Goal: Task Accomplishment & Management: Manage account settings

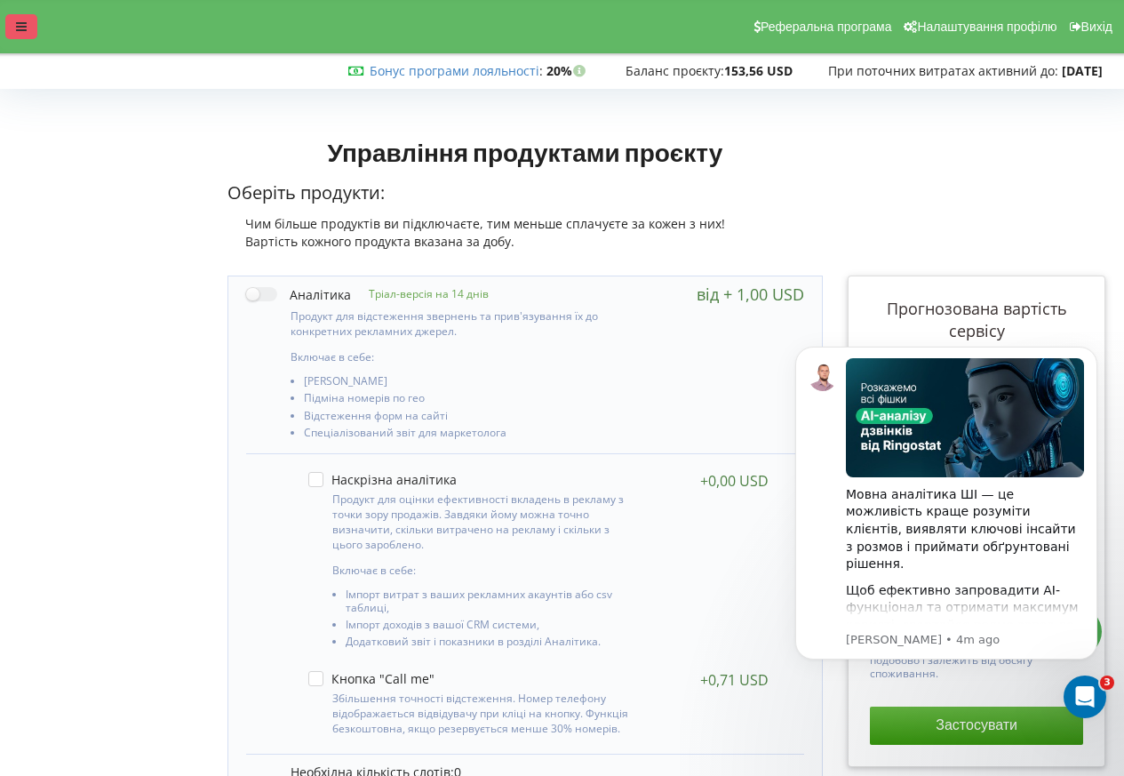
click at [18, 27] on icon at bounding box center [21, 26] width 11 height 12
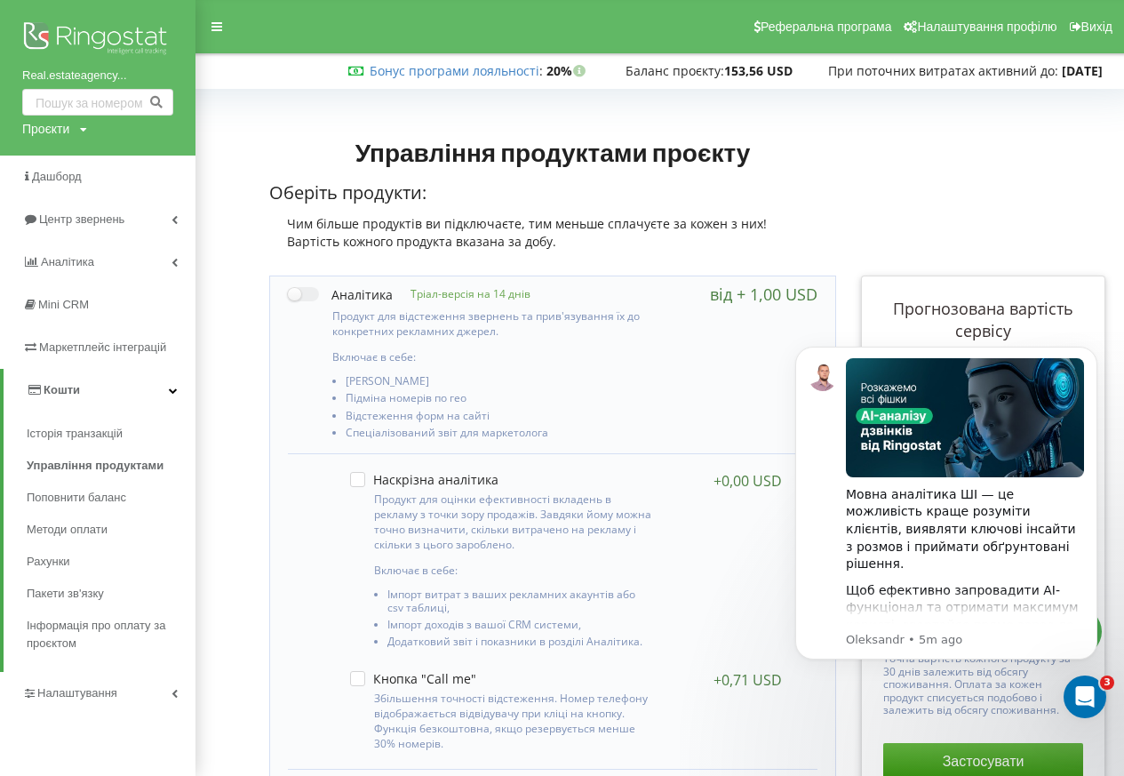
click at [52, 128] on div "Проєкти" at bounding box center [45, 129] width 47 height 18
click at [78, 159] on link "Real.estateagencySlavia" at bounding box center [92, 155] width 110 height 14
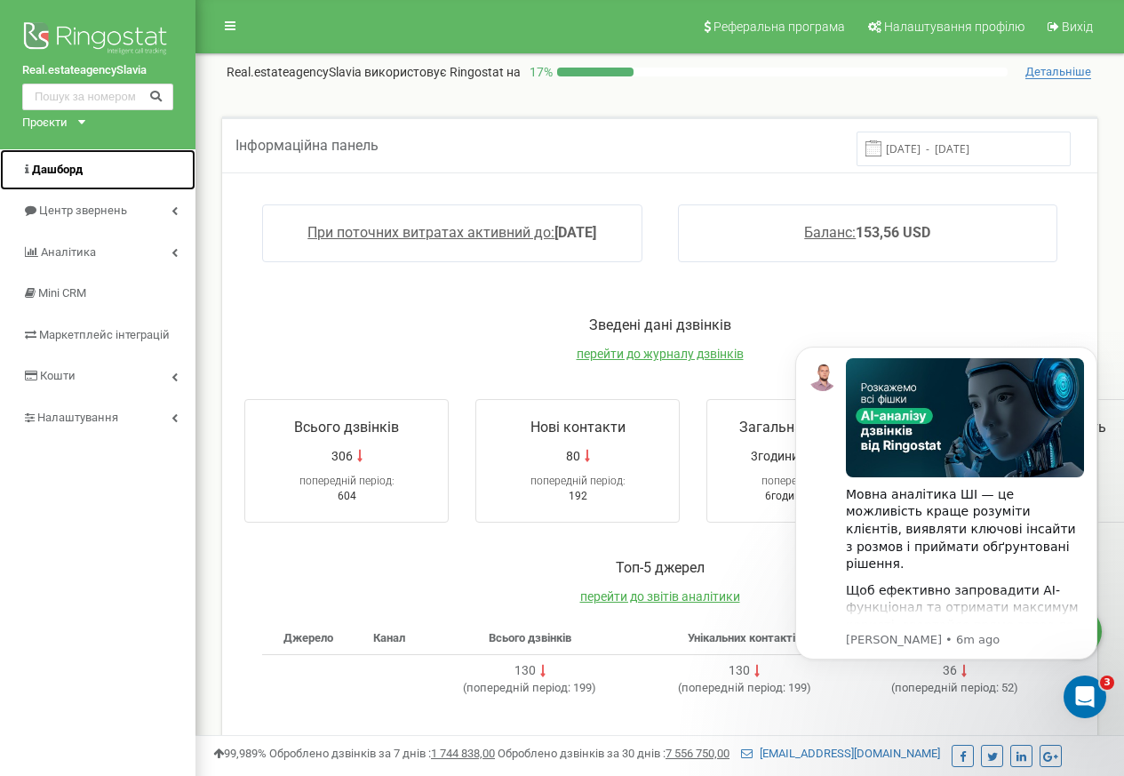
click at [52, 180] on link "Дашборд" at bounding box center [97, 170] width 195 height 42
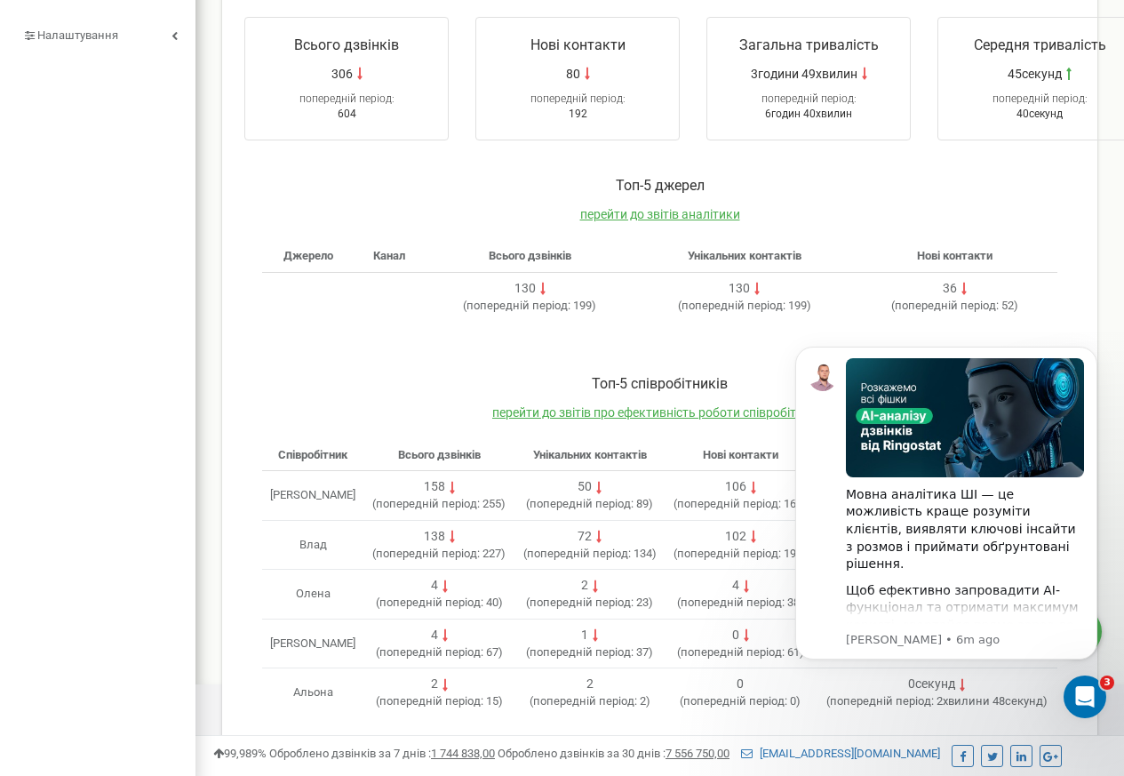
scroll to position [400, 0]
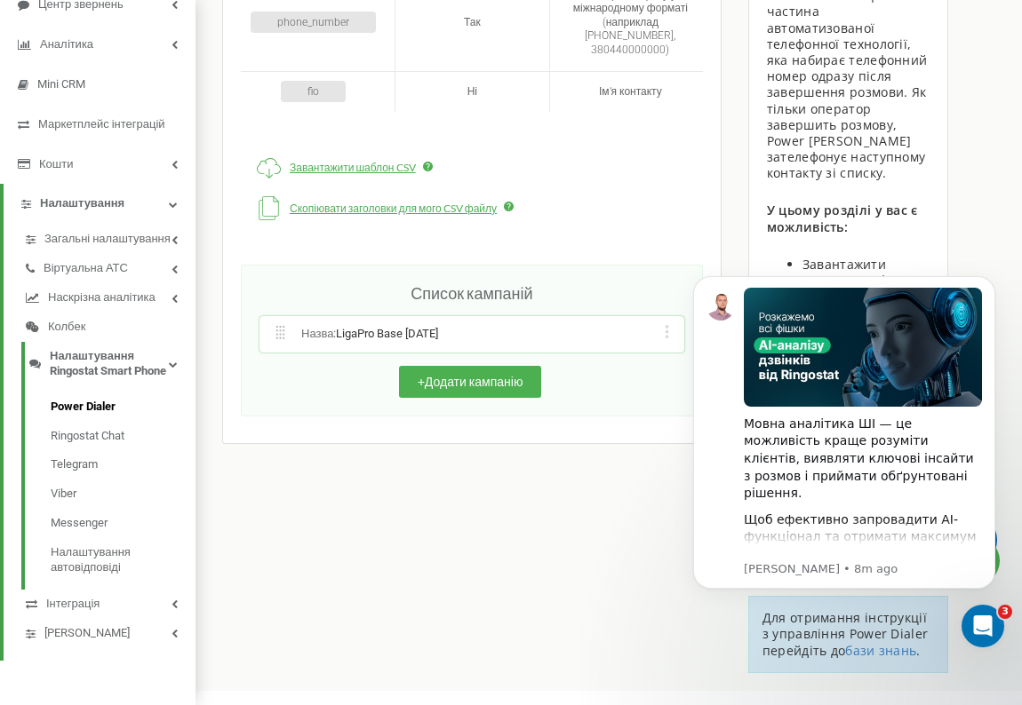
scroll to position [234, 0]
click at [321, 327] on span "Назва : LigaPro Base [DATE]" at bounding box center [369, 334] width 137 height 15
click at [342, 327] on span "LigaPro Base [DATE]" at bounding box center [387, 333] width 102 height 13
click at [505, 316] on div "Назва : LigaPro Base [DATE] Редагувати назву кампанії Редагувати список номерів…" at bounding box center [471, 334] width 425 height 36
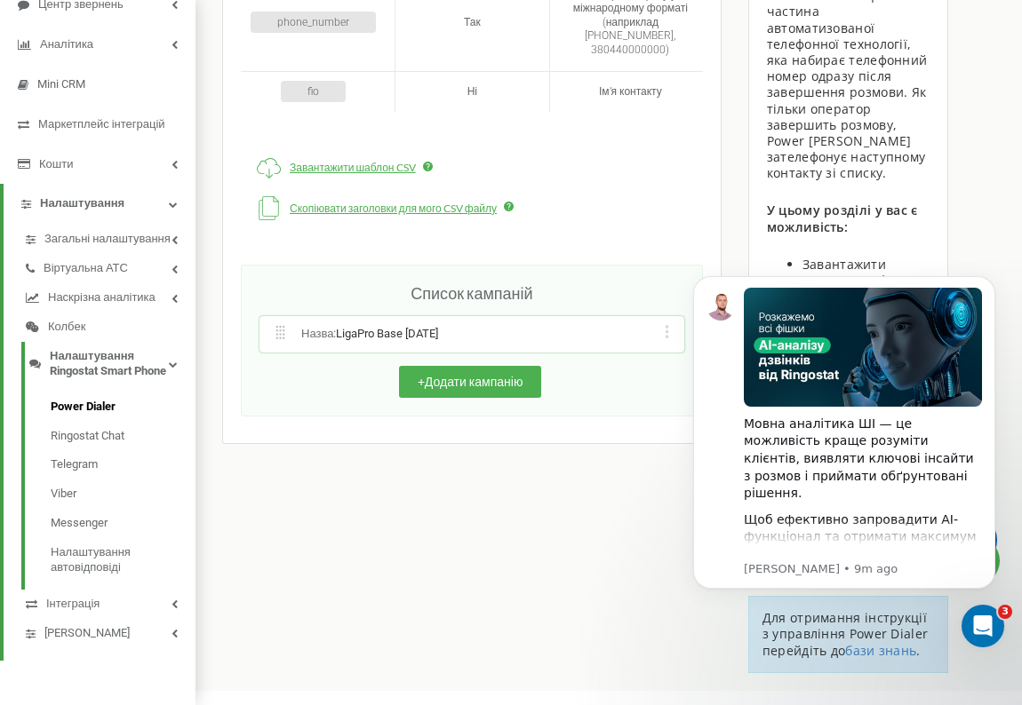
click at [275, 326] on icon at bounding box center [280, 332] width 13 height 13
click at [665, 325] on div "Редагувати назву кампанії Редагувати список номерів кампанії Редагувати список …" at bounding box center [666, 334] width 17 height 18
click at [821, 402] on img "Message content" at bounding box center [863, 347] width 238 height 119
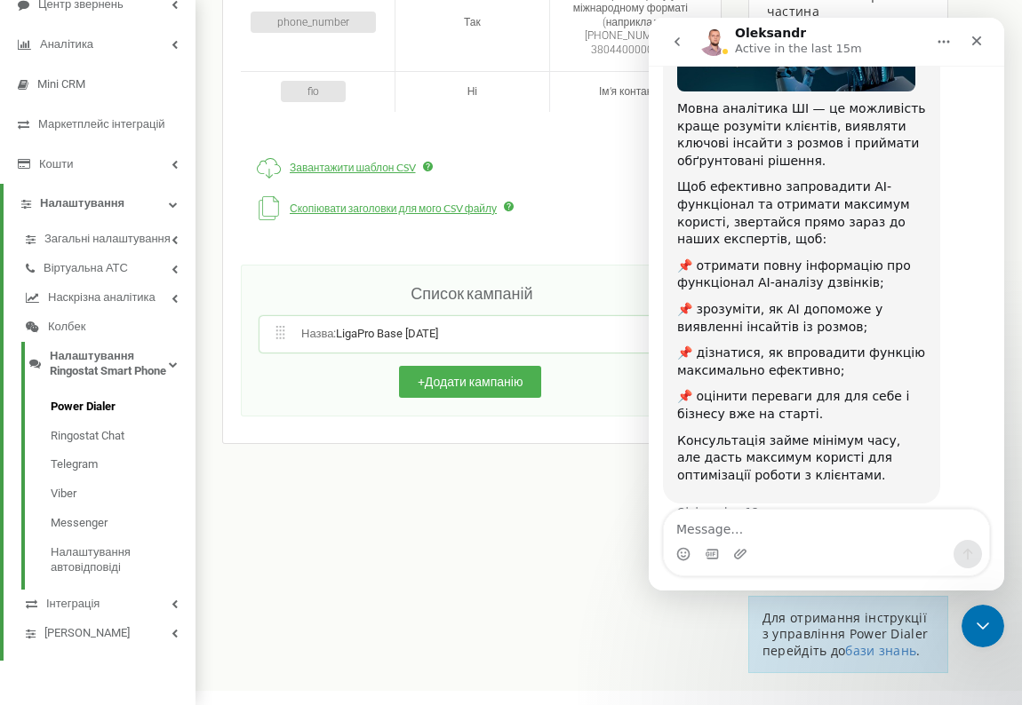
scroll to position [226, 0]
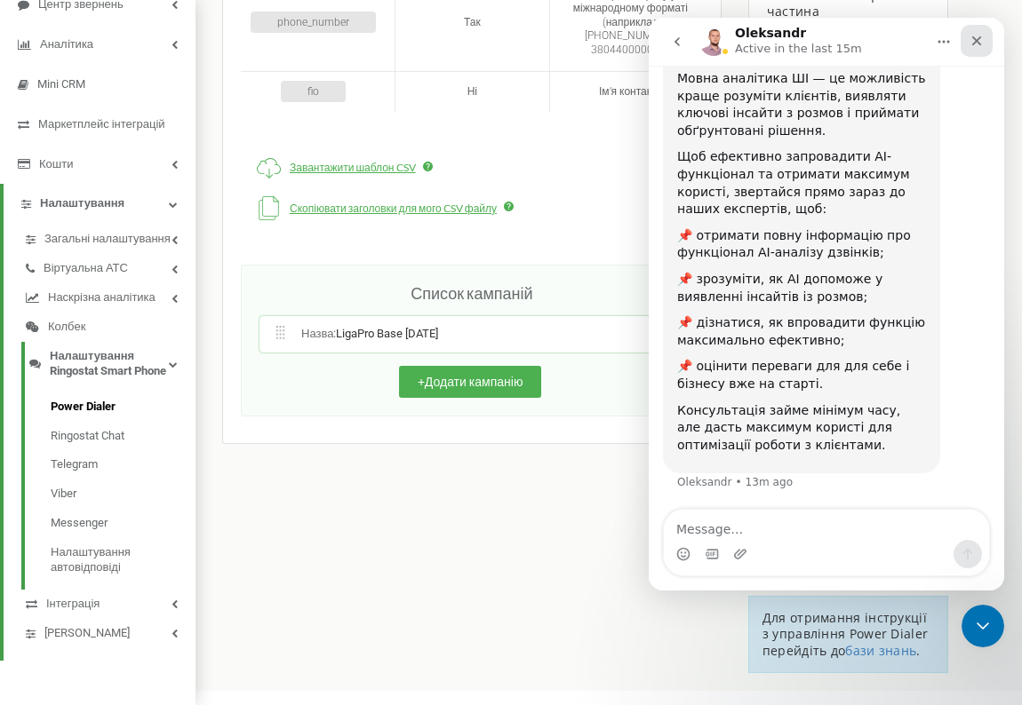
click at [967, 29] on div "Close" at bounding box center [976, 41] width 32 height 32
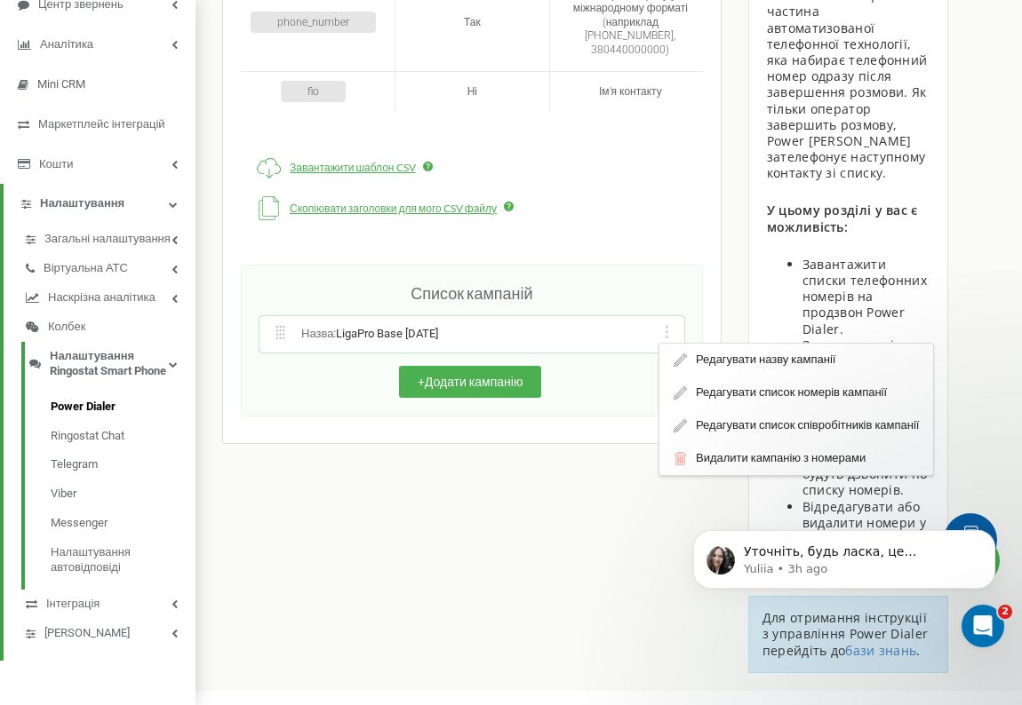
scroll to position [0, 0]
click at [729, 377] on div "Редагувати список номерів кампанії" at bounding box center [796, 393] width 274 height 33
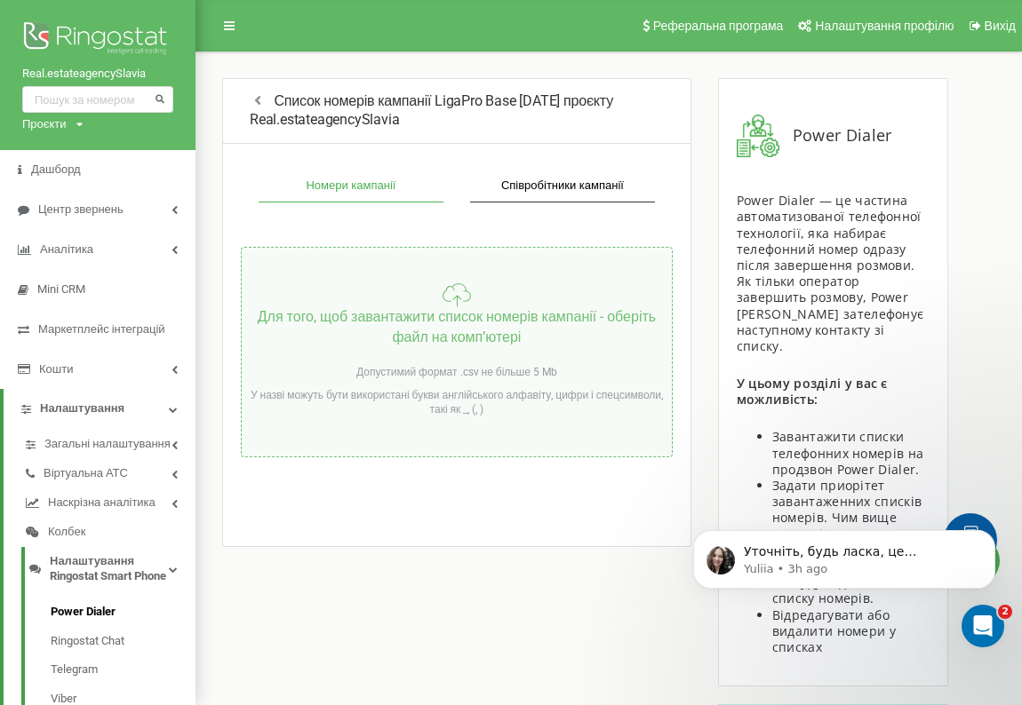
click at [447, 320] on p "Для того, щоб завантажити список номерів кампанії - оберіть файл на компʼютері" at bounding box center [457, 327] width 430 height 41
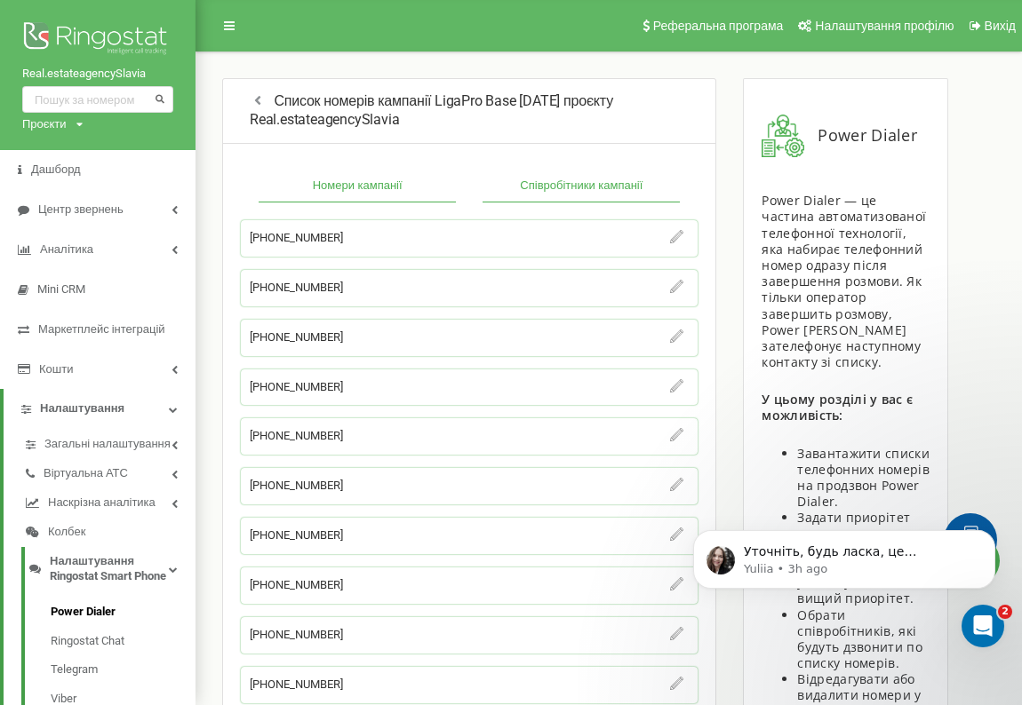
click at [590, 186] on button "Співробітники кампанії" at bounding box center [580, 187] width 197 height 32
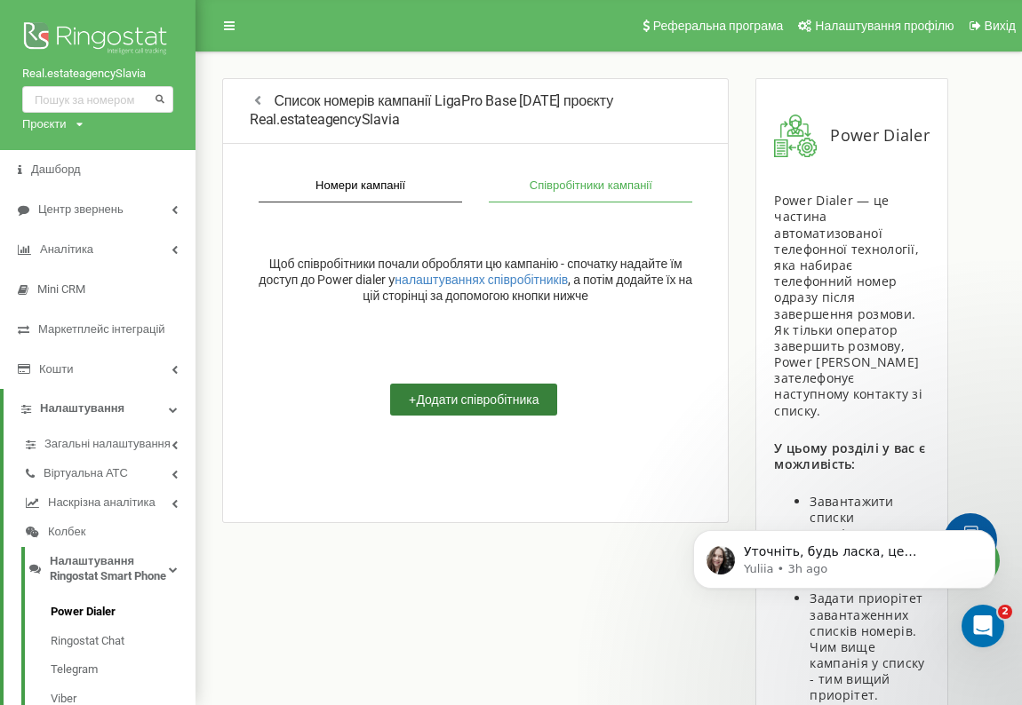
click at [467, 403] on button "+ Додати співробітника" at bounding box center [473, 400] width 167 height 32
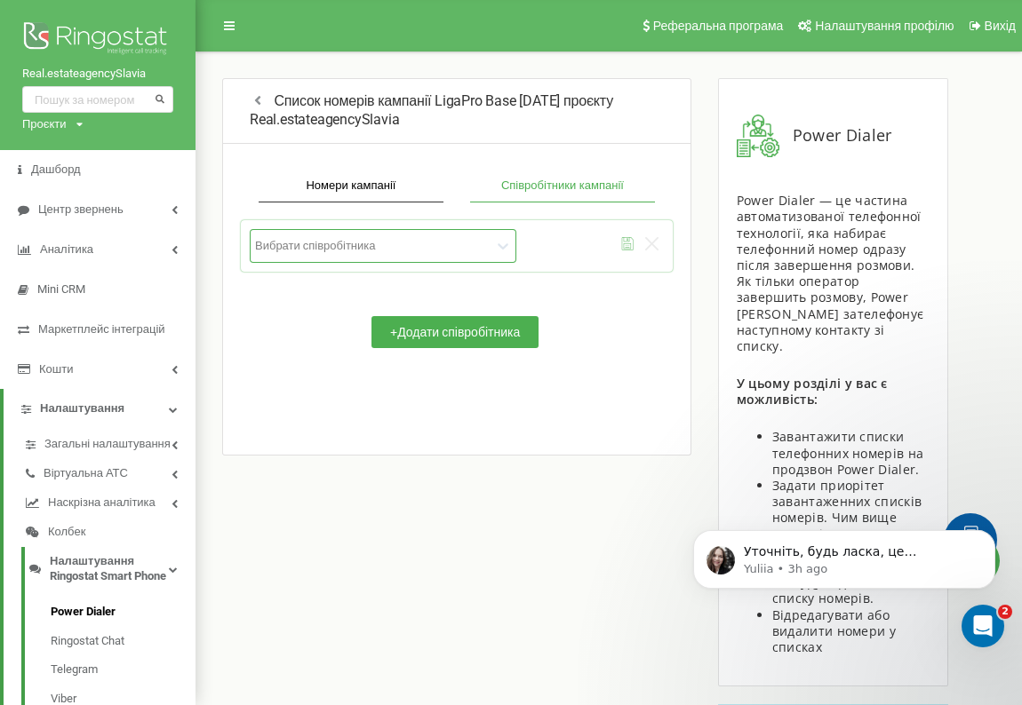
click at [440, 248] on div at bounding box center [373, 245] width 236 height 15
click at [127, 579] on span "Налаштування Ringostat Smart Phone" at bounding box center [109, 569] width 119 height 30
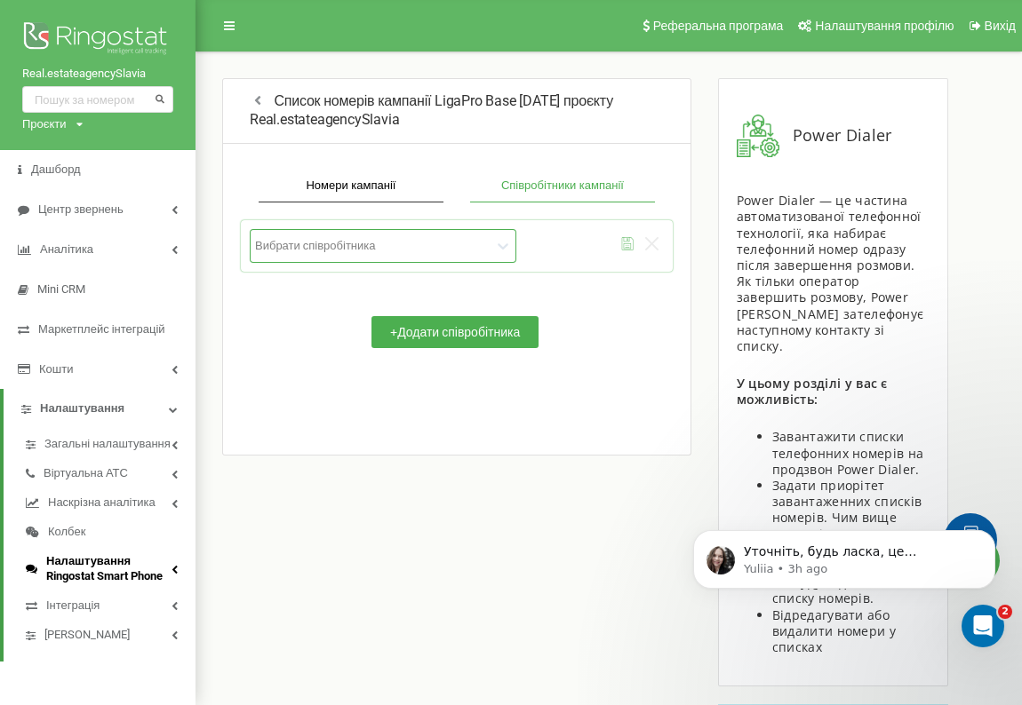
click at [175, 574] on icon at bounding box center [174, 569] width 6 height 9
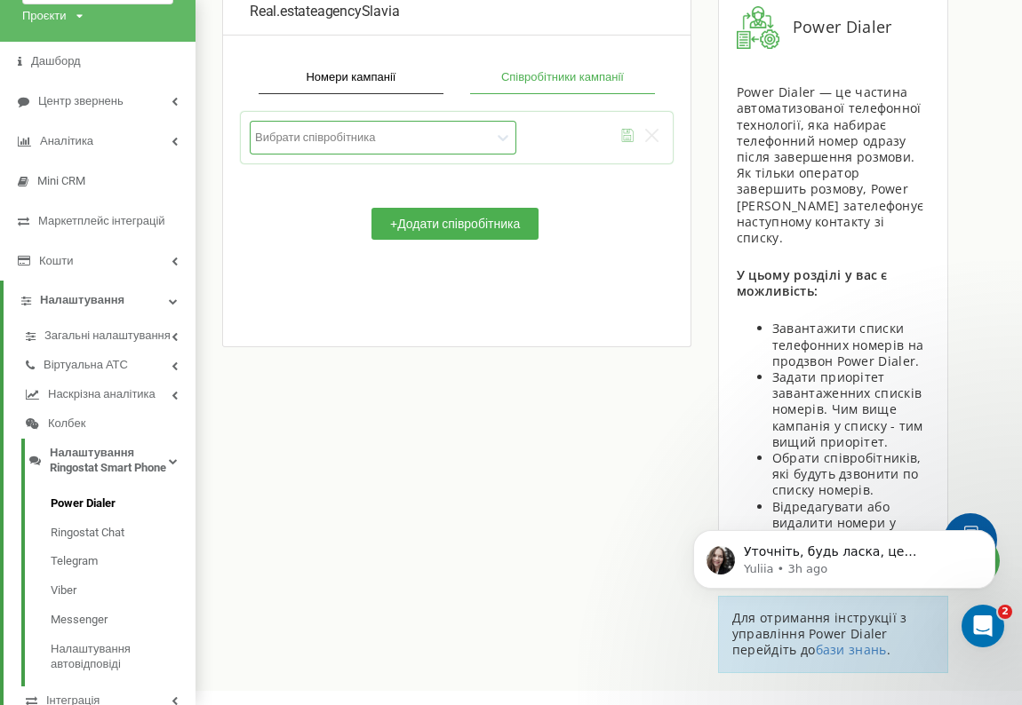
scroll to position [234, 0]
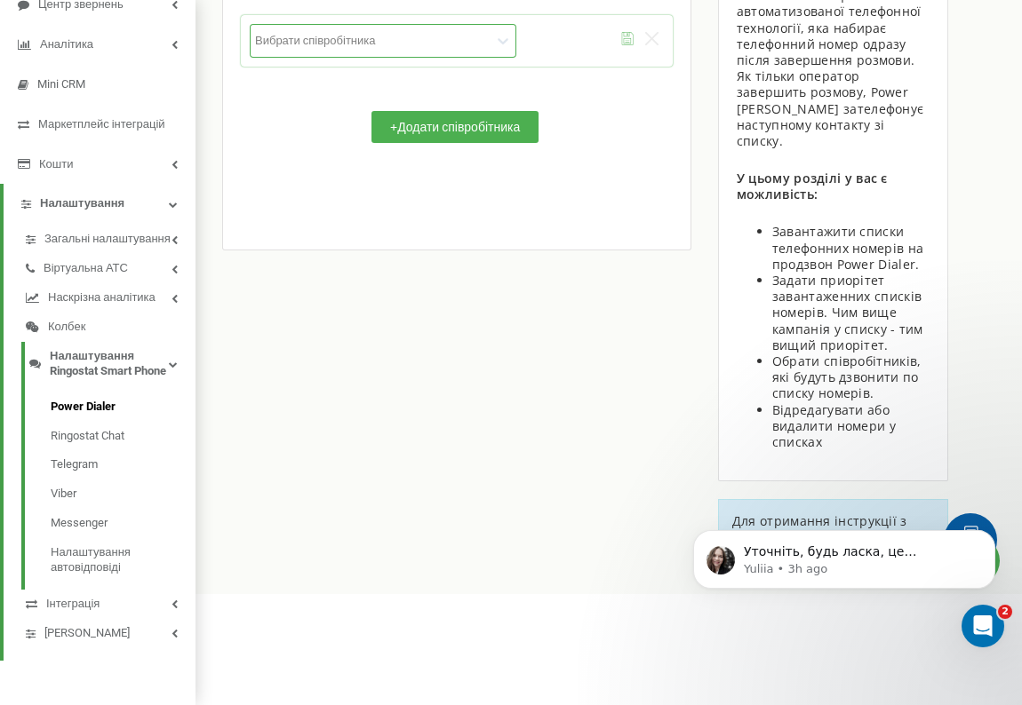
click at [162, 211] on ul "Загальні налаштування Віртуальна АТС Наскрізна аналітика [PERSON_NAME] Ringosta…" at bounding box center [99, 429] width 156 height 436
click at [176, 211] on ul "Загальні налаштування Віртуальна АТС Наскрізна аналітика [PERSON_NAME] Ringosta…" at bounding box center [99, 429] width 156 height 436
click at [162, 196] on link "Налаштування" at bounding box center [99, 203] width 156 height 15
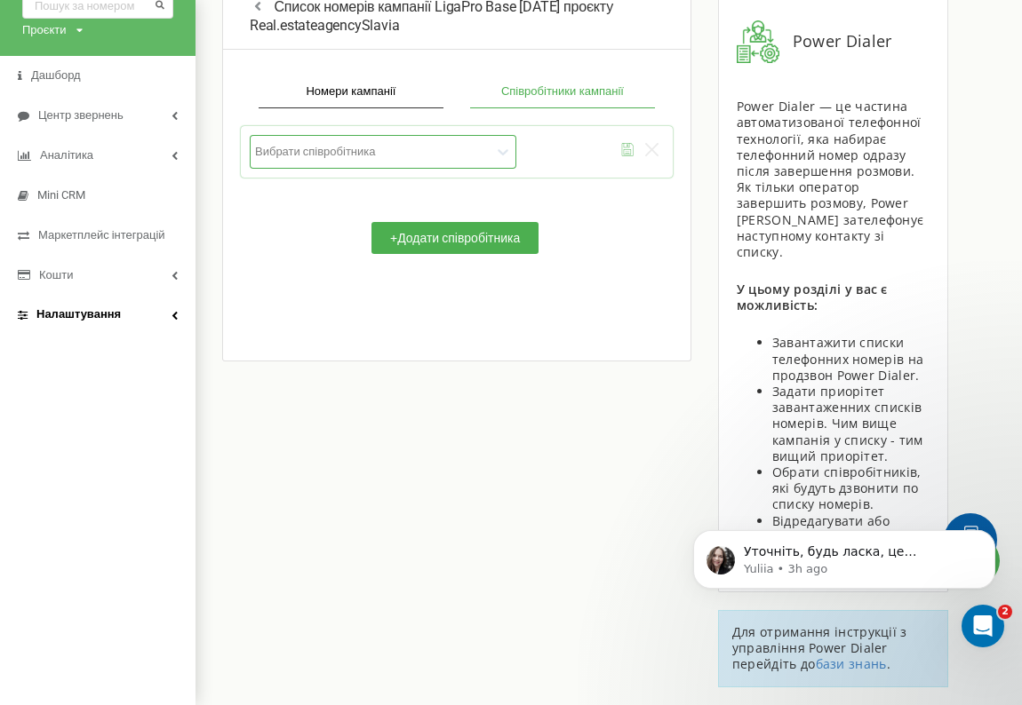
scroll to position [109, 0]
click at [77, 307] on span "Налаштування" at bounding box center [78, 314] width 84 height 15
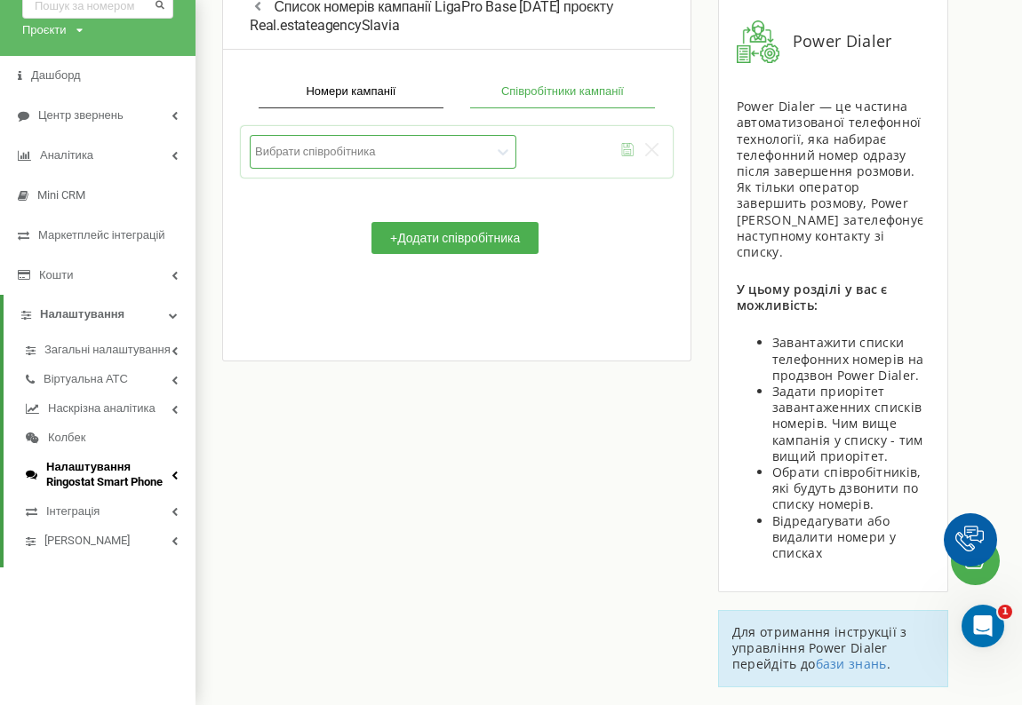
click at [85, 482] on span "Налаштування Ringostat Smart Phone" at bounding box center [108, 475] width 125 height 30
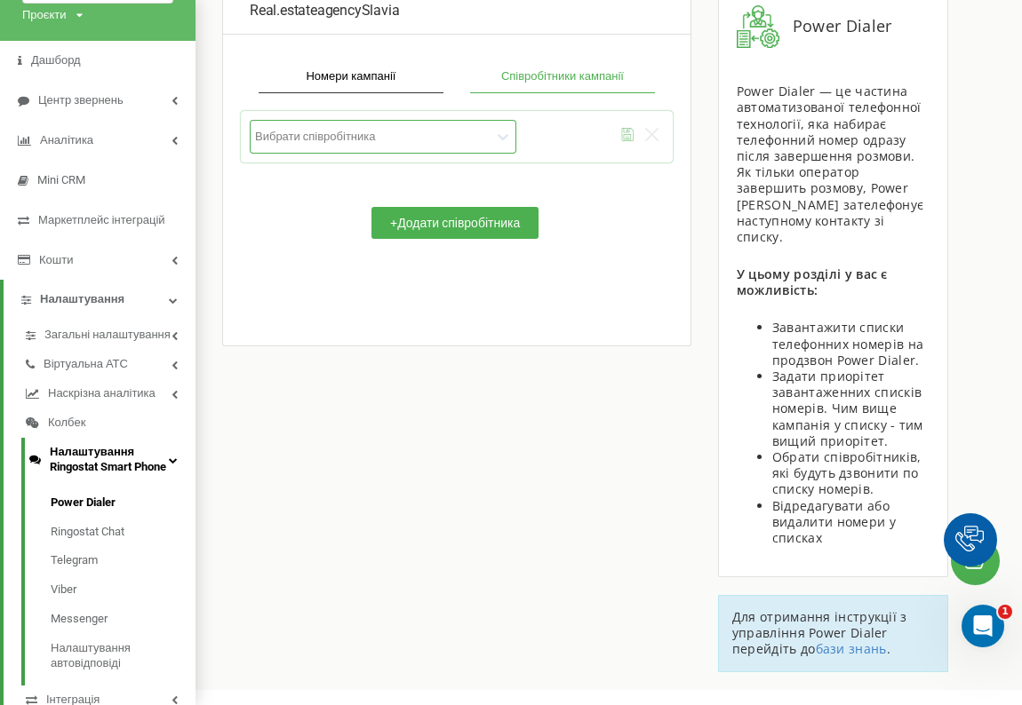
click at [66, 475] on span "Налаштування Ringostat Smart Phone" at bounding box center [109, 460] width 119 height 30
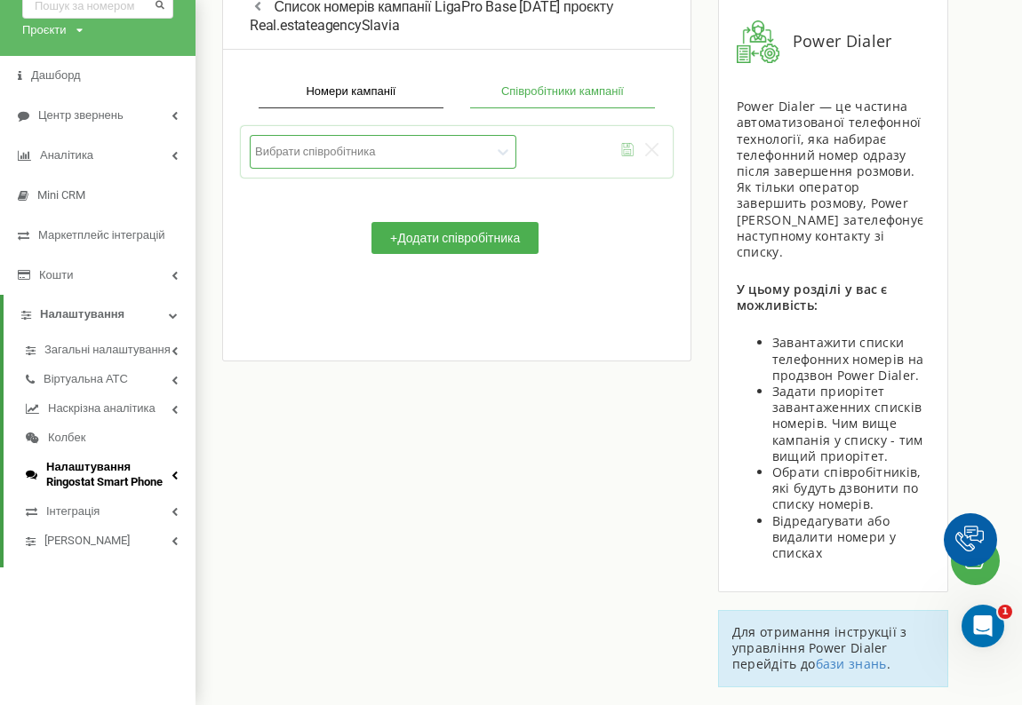
scroll to position [245, 0]
